Goal: Information Seeking & Learning: Learn about a topic

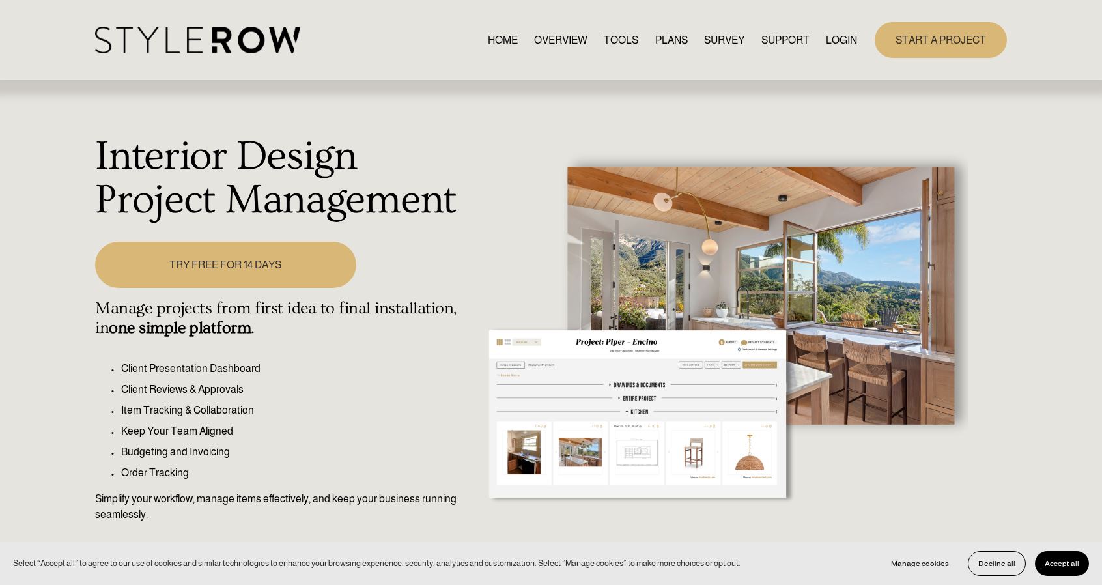
click at [554, 48] on link "OVERVIEW" at bounding box center [560, 40] width 53 height 18
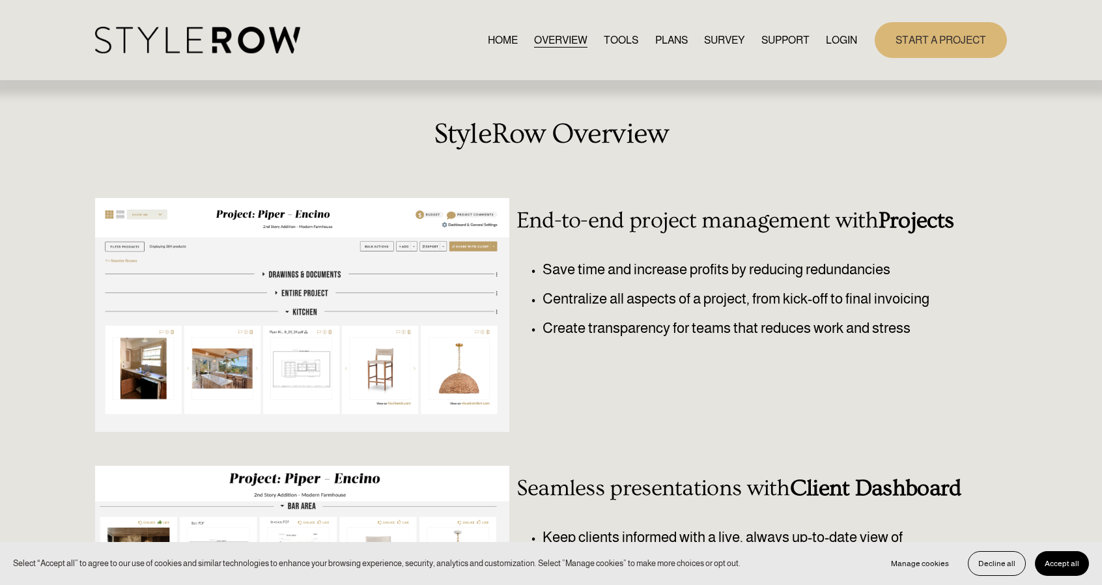
click at [610, 36] on link "TOOLS" at bounding box center [621, 40] width 35 height 18
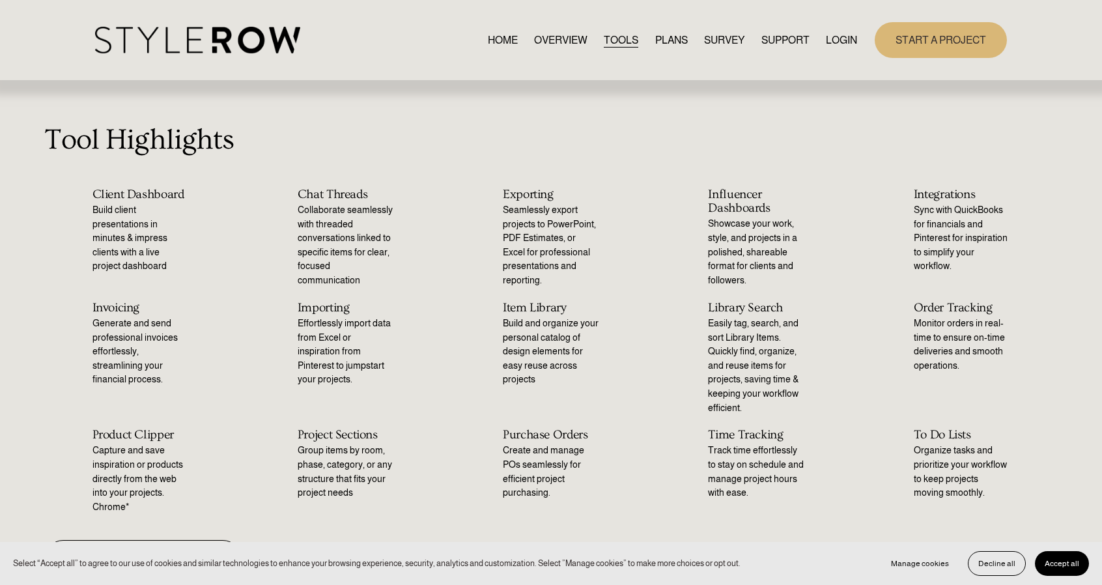
click at [668, 38] on link "PLANS" at bounding box center [671, 40] width 33 height 18
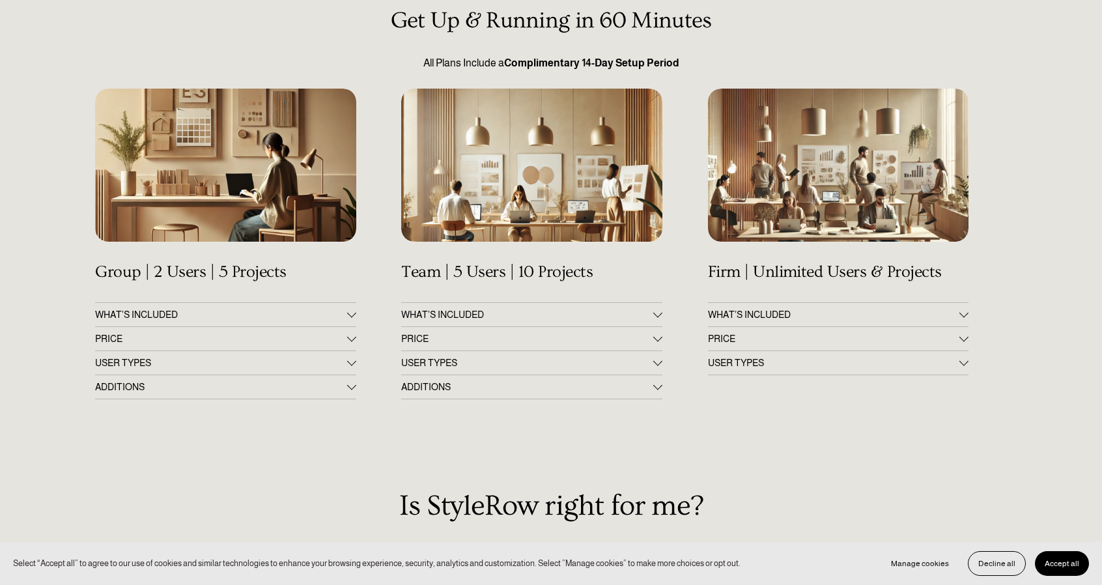
scroll to position [147, 0]
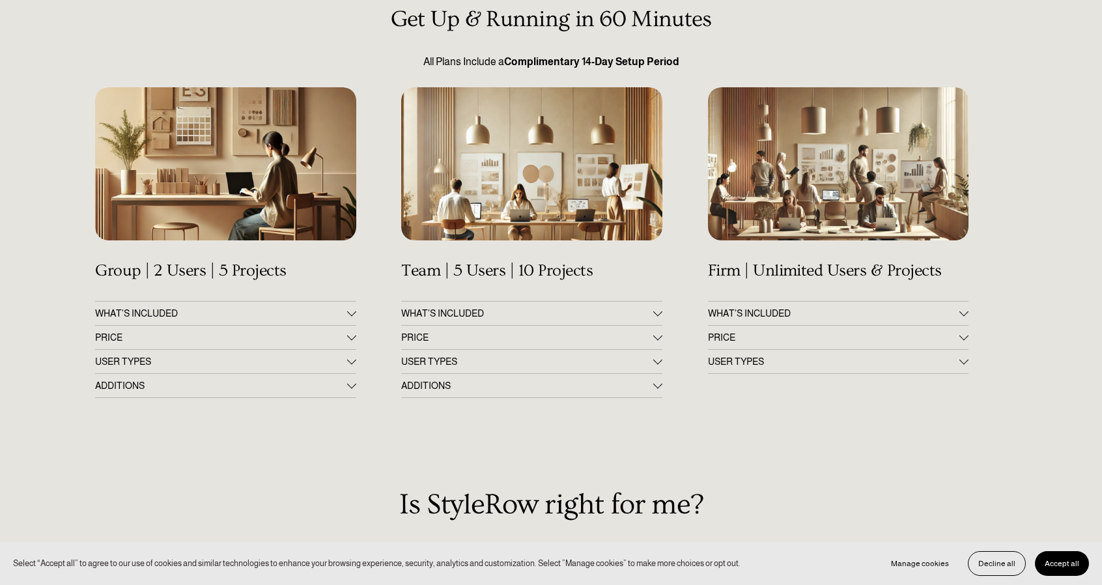
click at [490, 339] on span "PRICE" at bounding box center [526, 337] width 251 height 10
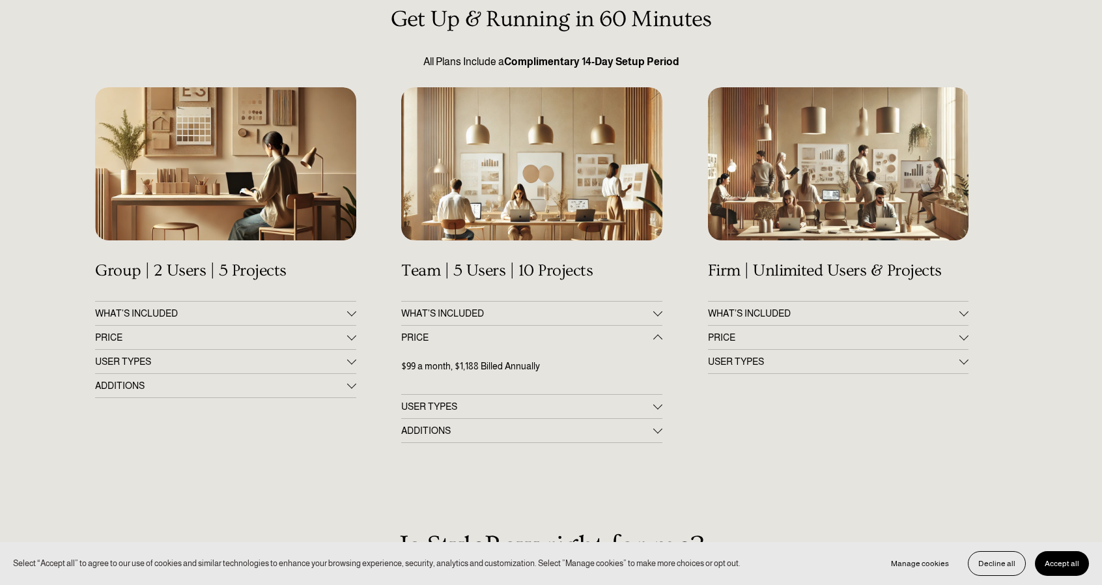
click at [489, 339] on span "PRICE" at bounding box center [526, 337] width 251 height 10
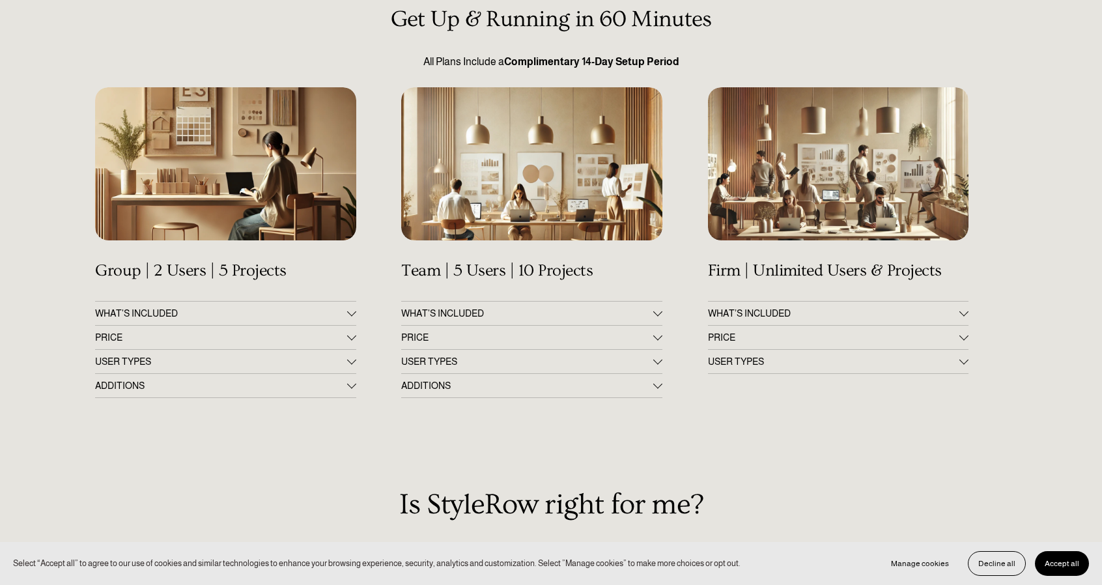
scroll to position [0, 0]
